Goal: Task Accomplishment & Management: Use online tool/utility

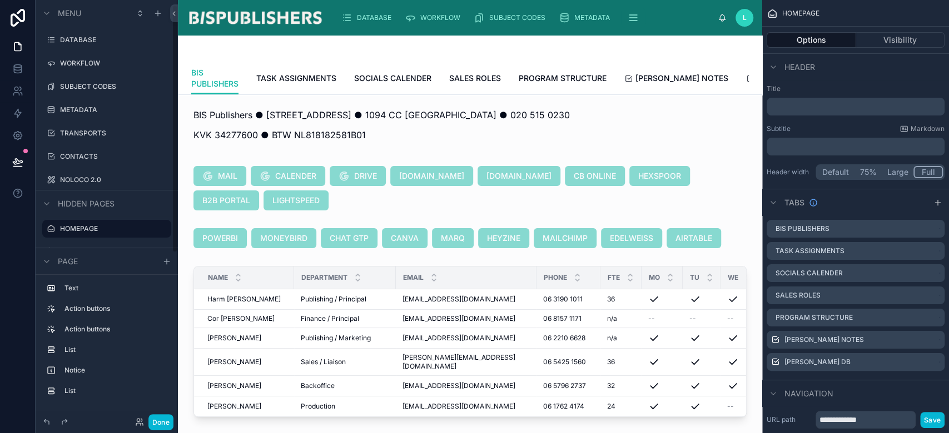
scroll to position [8, 0]
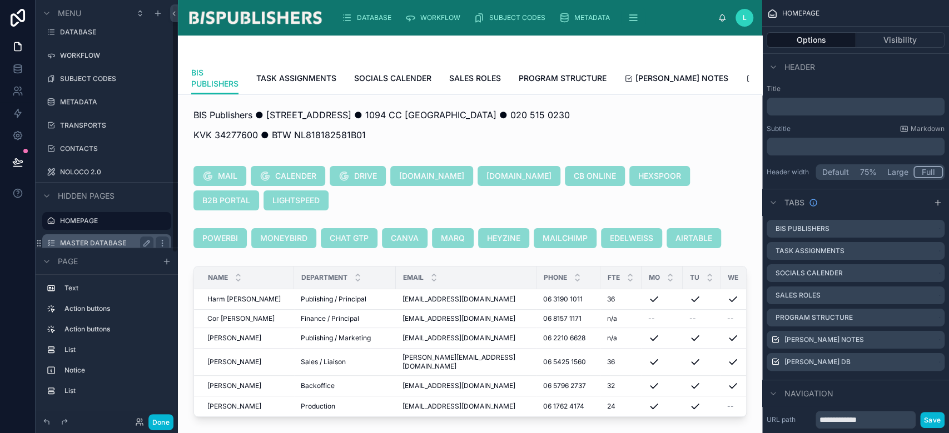
click at [107, 243] on label "MASTER DATABASE" at bounding box center [104, 243] width 89 height 9
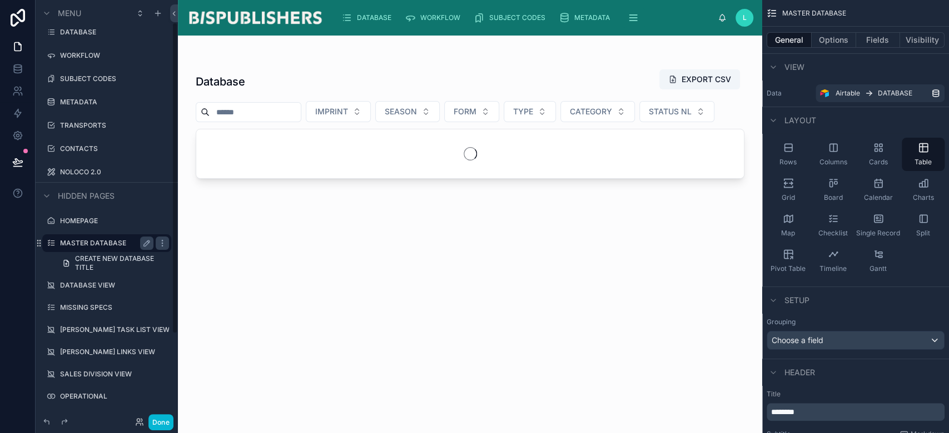
scroll to position [30, 0]
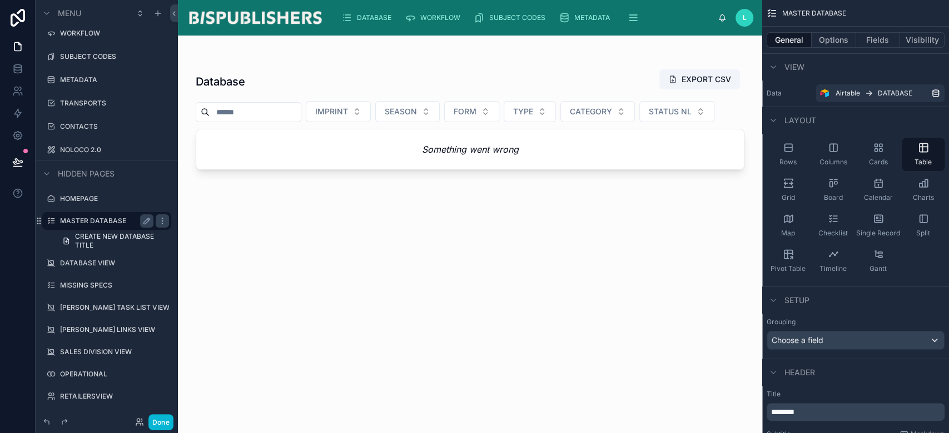
click at [107, 243] on span "CREATE NEW DATABASE TITLE" at bounding box center [119, 241] width 89 height 18
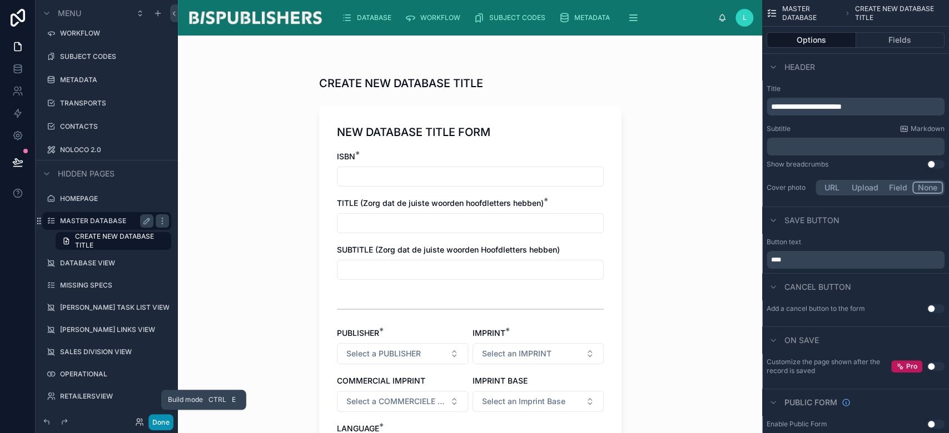
click at [158, 426] on button "Done" at bounding box center [160, 423] width 25 height 16
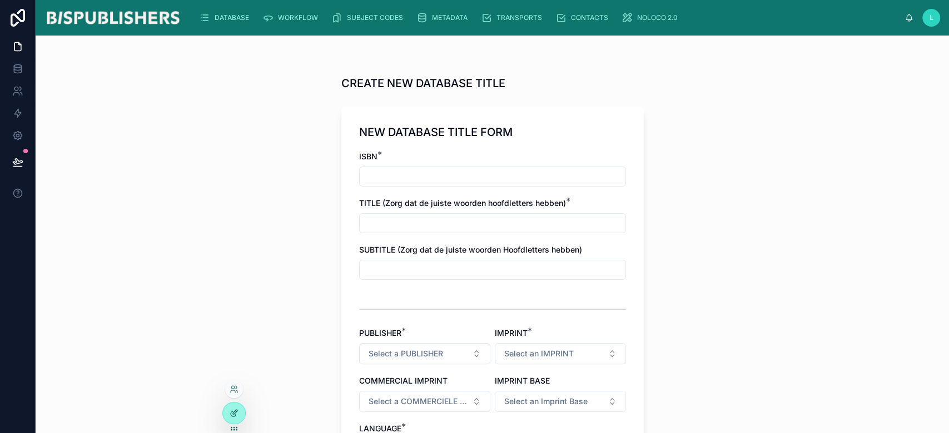
click at [228, 417] on div at bounding box center [234, 413] width 22 height 21
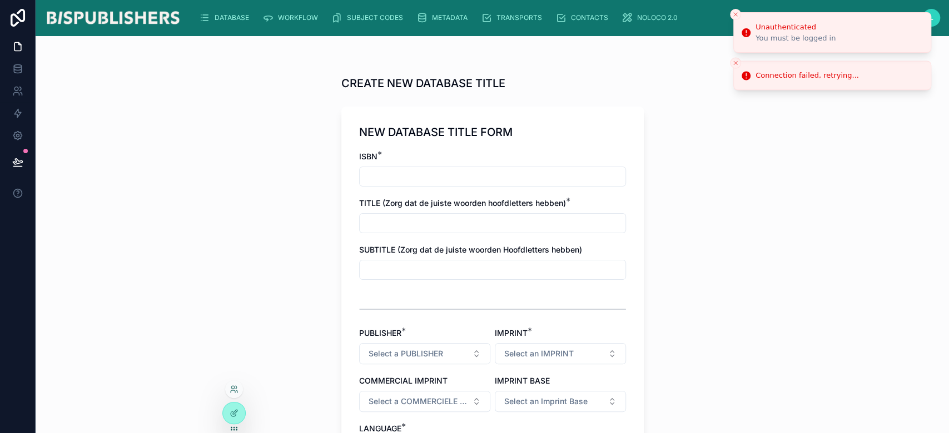
click at [733, 15] on icon "Close toast" at bounding box center [735, 14] width 7 height 7
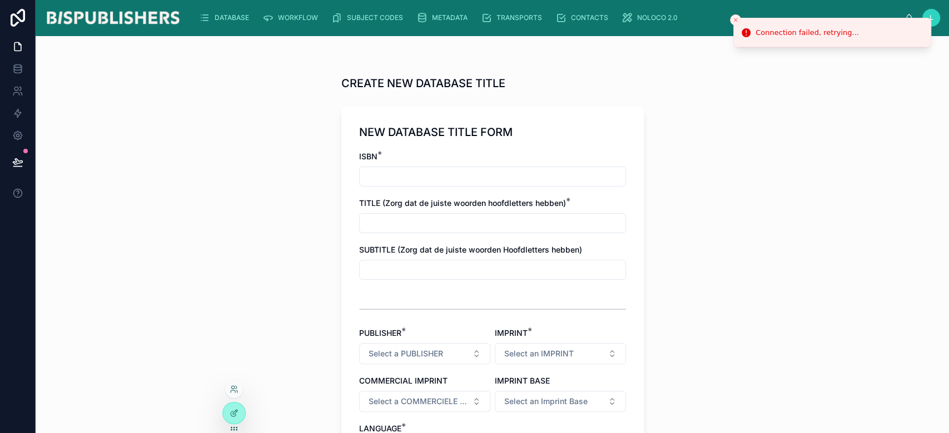
click at [732, 17] on icon "Close toast" at bounding box center [735, 20] width 7 height 7
